Goal: Navigation & Orientation: Find specific page/section

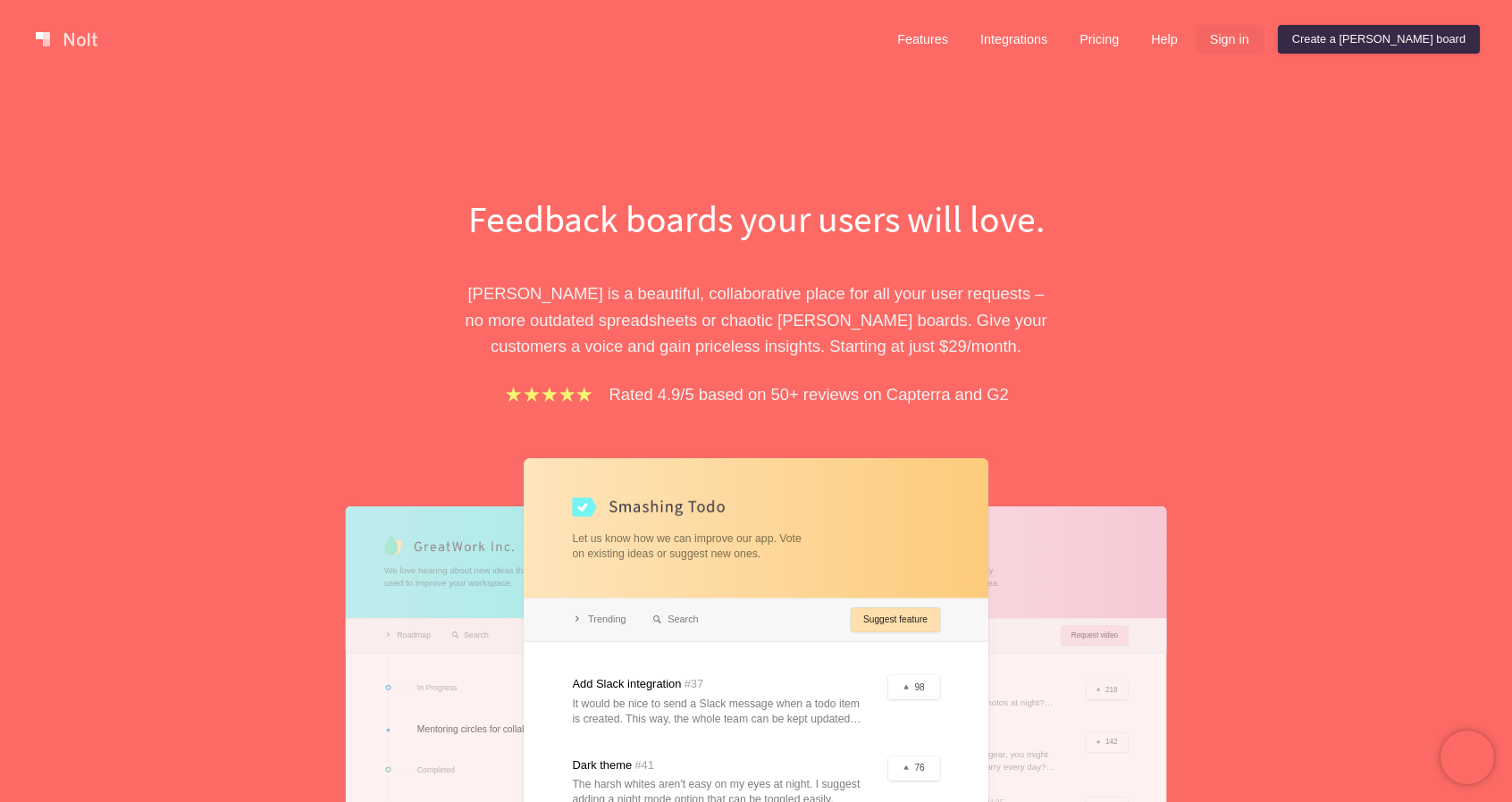
click at [1263, 40] on link "Sign in" at bounding box center [1229, 39] width 68 height 28
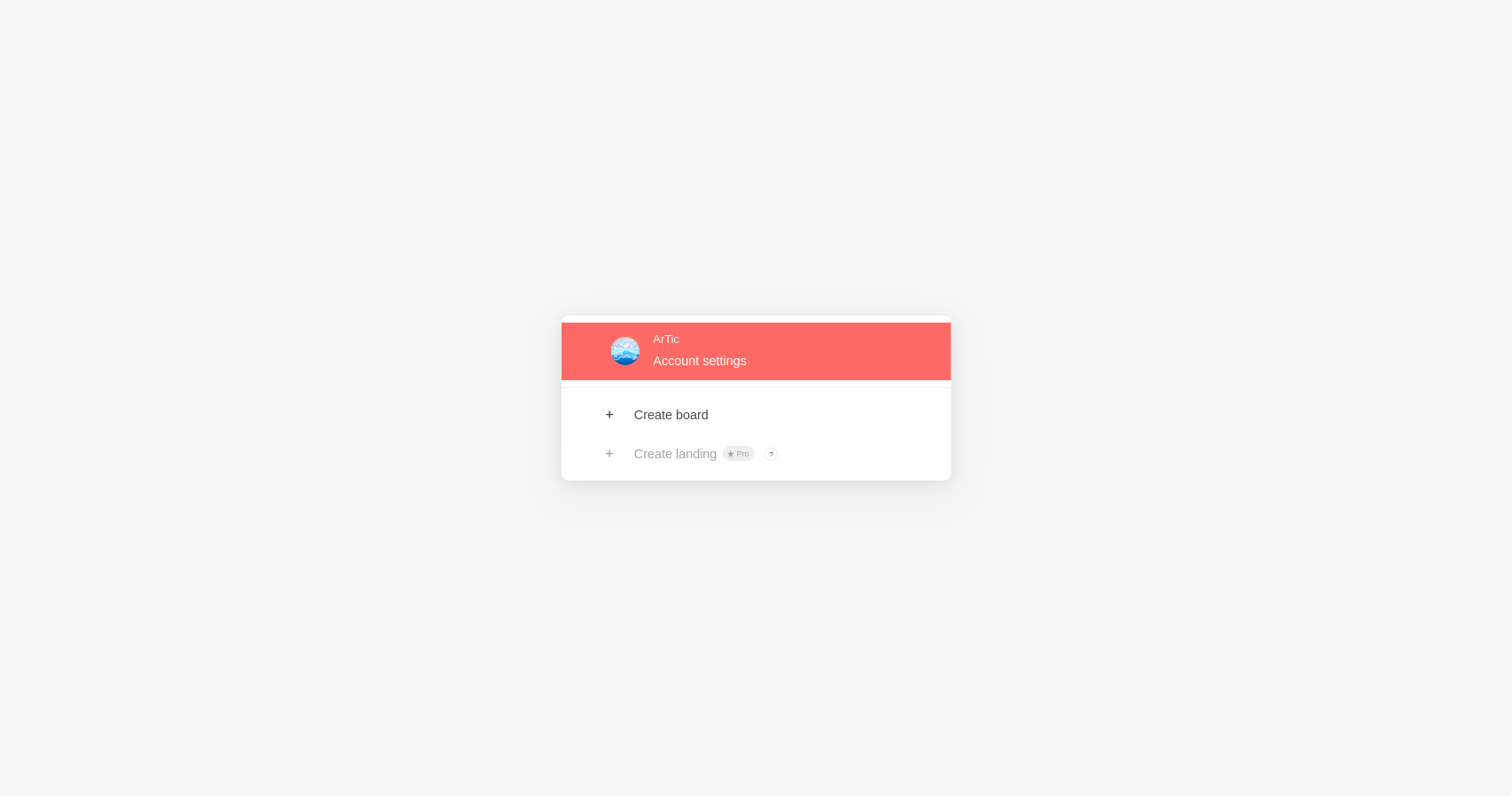
click at [777, 339] on link at bounding box center [756, 352] width 390 height 58
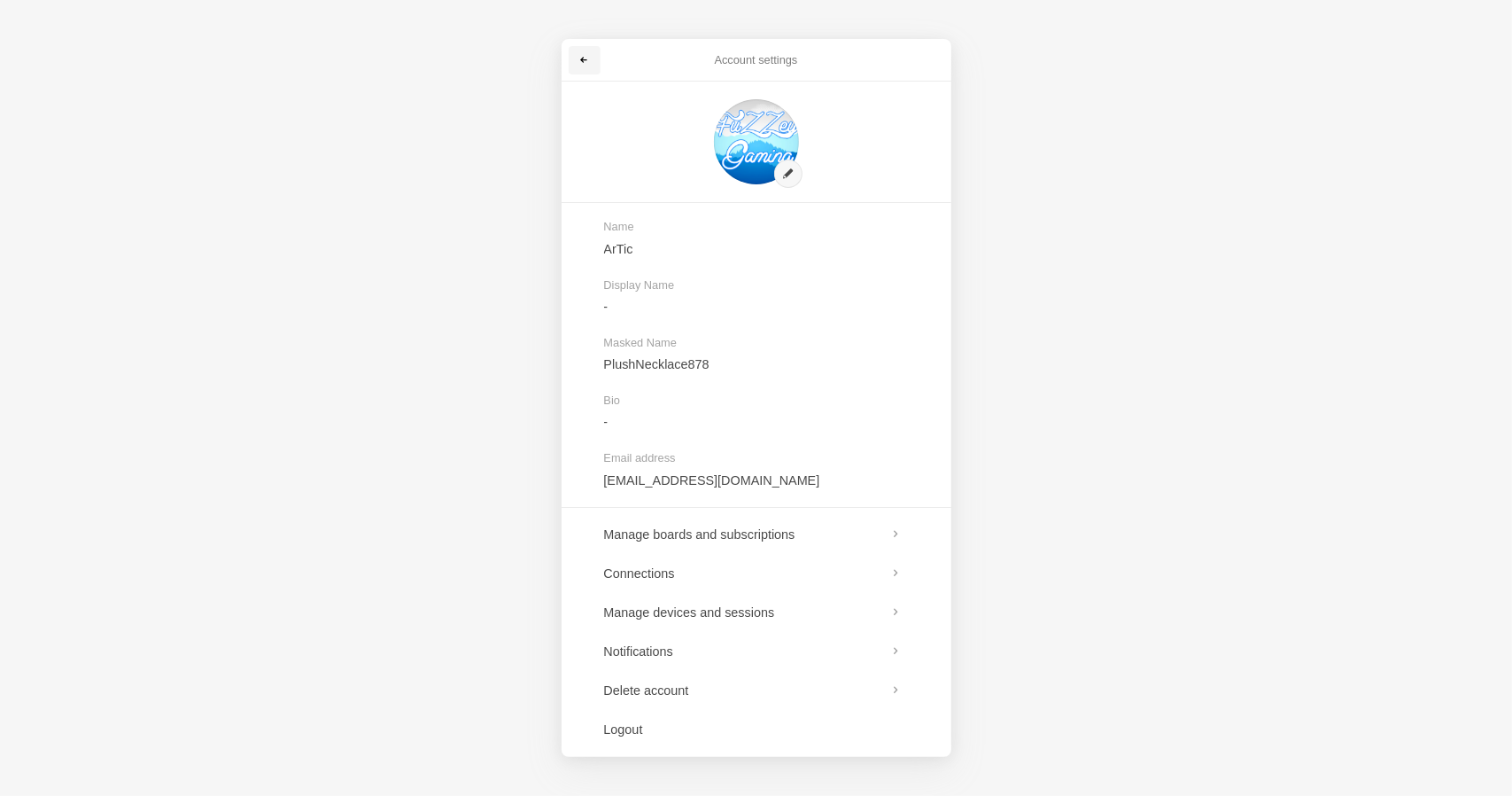
click at [582, 53] on link at bounding box center [584, 61] width 32 height 28
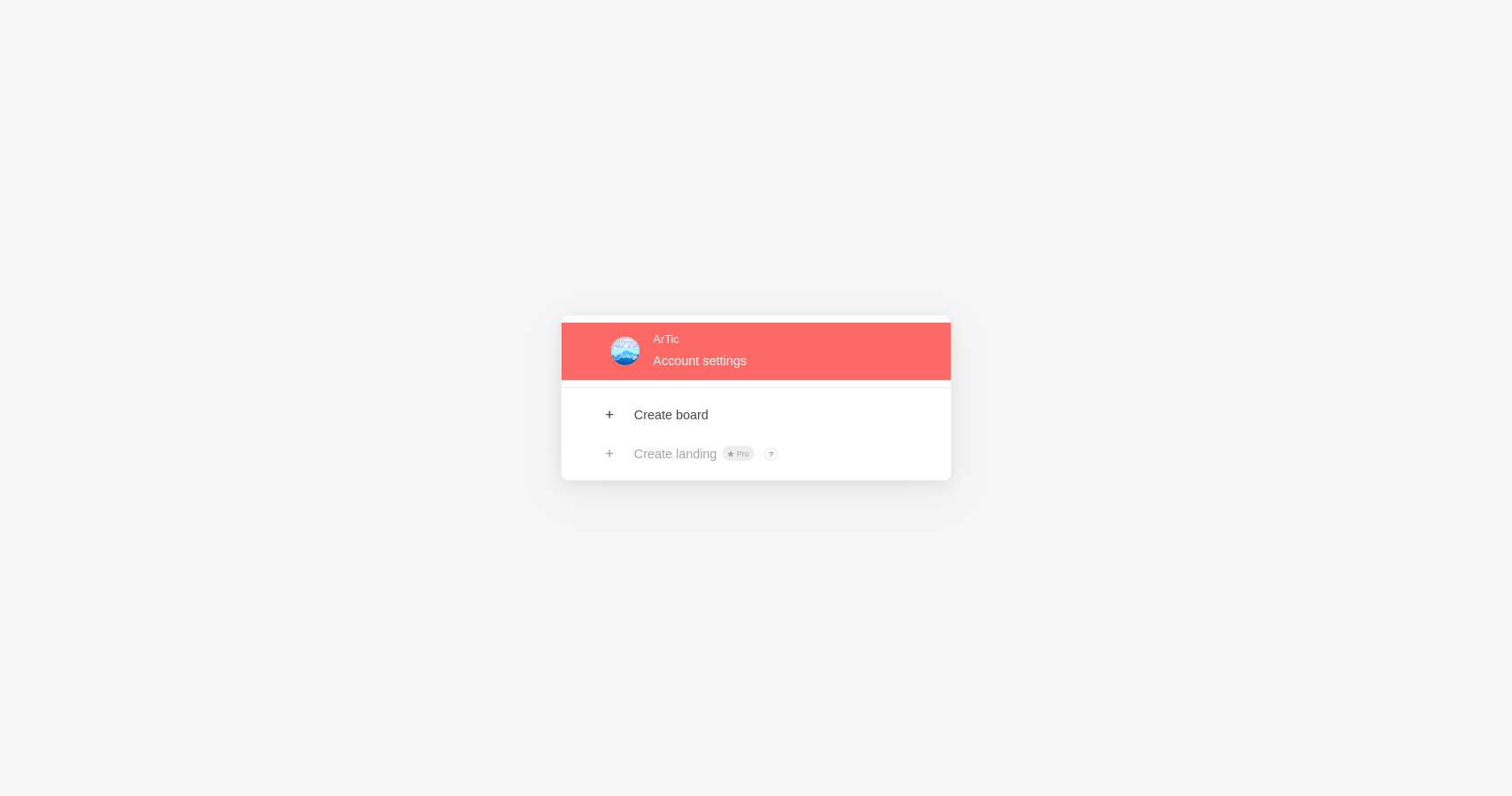
click at [629, 340] on link at bounding box center [756, 352] width 390 height 58
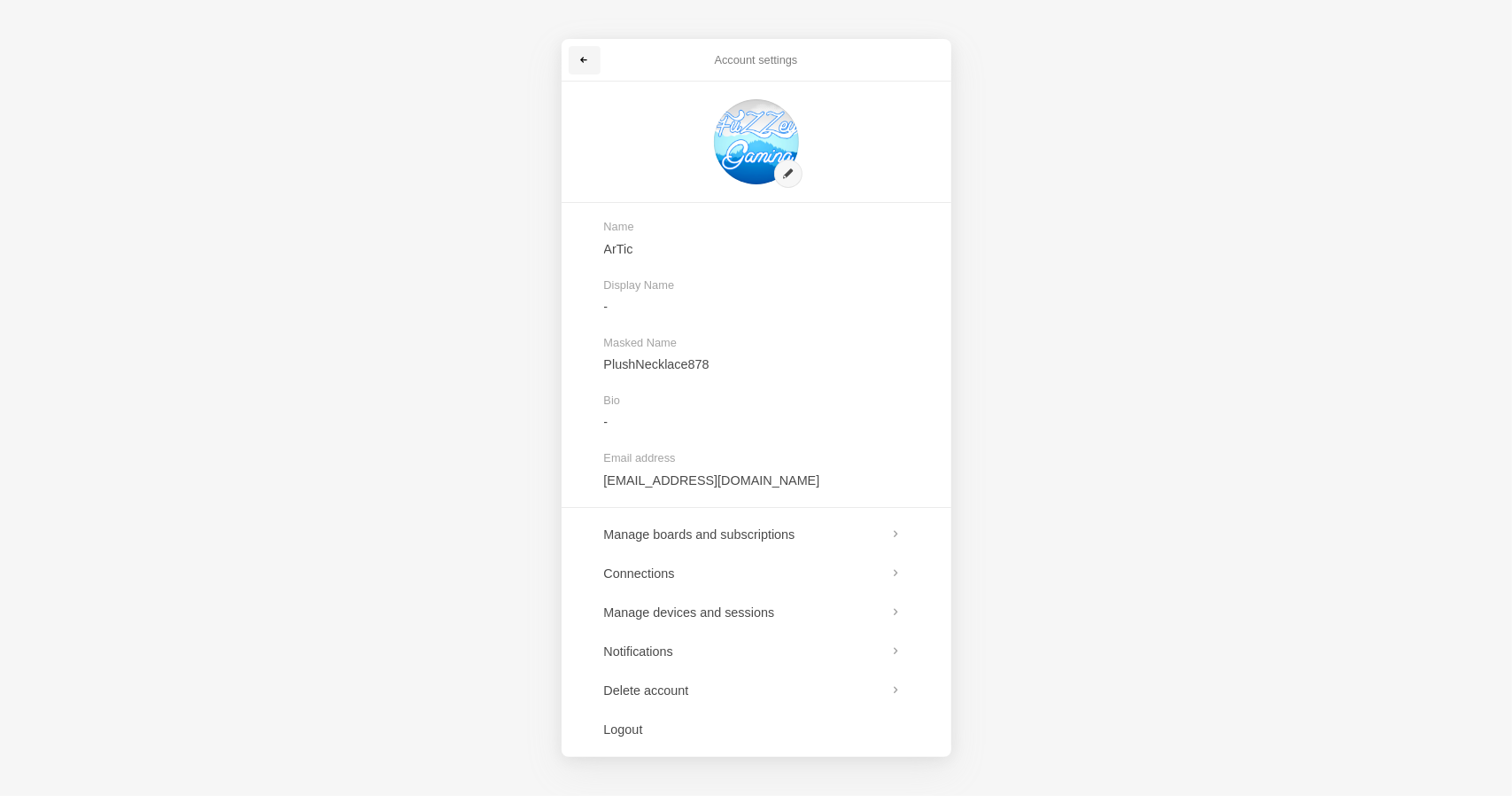
click at [597, 59] on link at bounding box center [584, 61] width 32 height 28
